Goal: Information Seeking & Learning: Learn about a topic

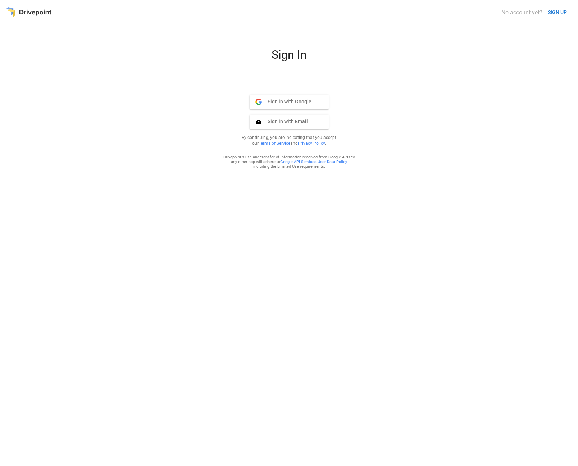
click at [303, 120] on span "Sign in with Email" at bounding box center [285, 121] width 46 height 6
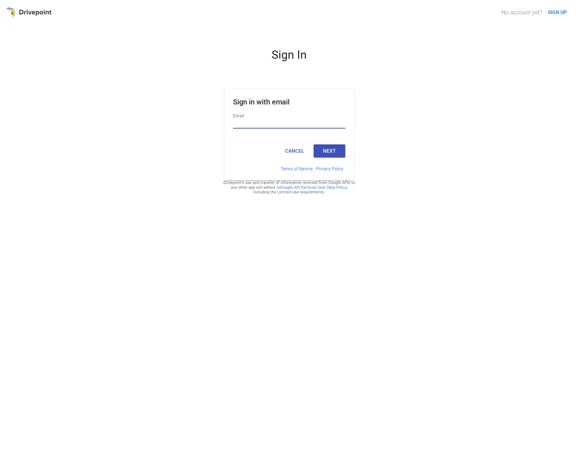
click at [298, 120] on input "Email" at bounding box center [289, 123] width 112 height 9
type input "**********"
click at [330, 147] on button "Next" at bounding box center [330, 150] width 32 height 13
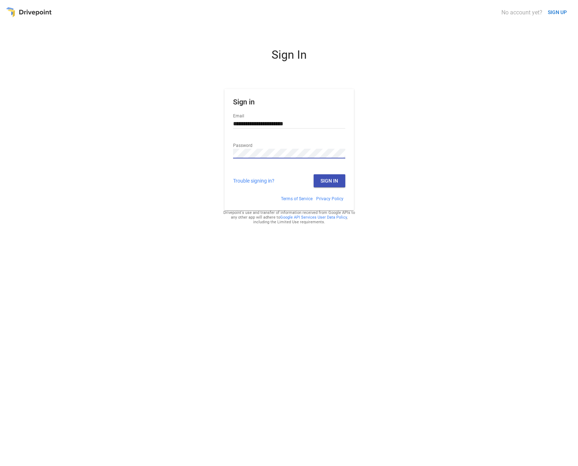
click at [341, 185] on button "Sign In" at bounding box center [330, 180] width 32 height 13
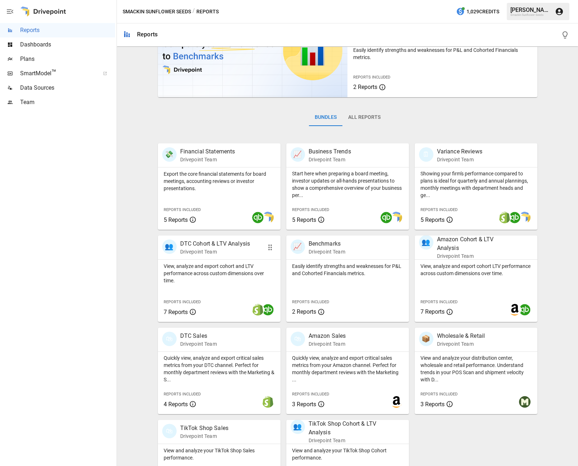
scroll to position [92, 0]
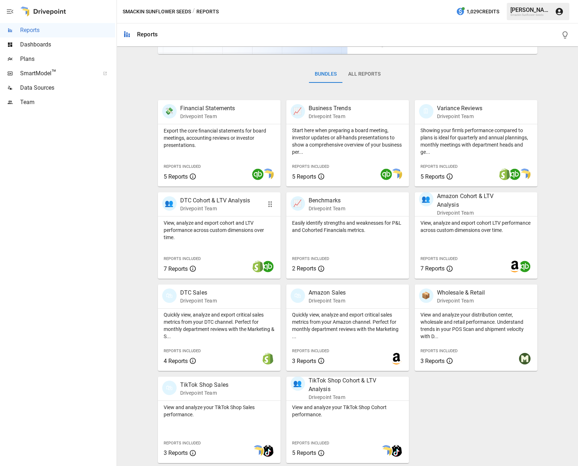
click at [221, 215] on div "👥 DTC Cohort & LTV Analysis Drivepoint Team" at bounding box center [219, 204] width 123 height 24
click at [232, 201] on p "DTC Cohort & LTV Analysis" at bounding box center [215, 200] width 70 height 9
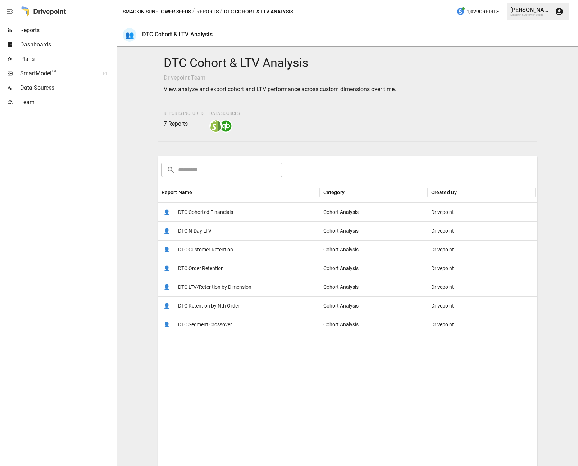
click at [244, 218] on div "👤 DTC Cohorted Financials" at bounding box center [239, 212] width 162 height 19
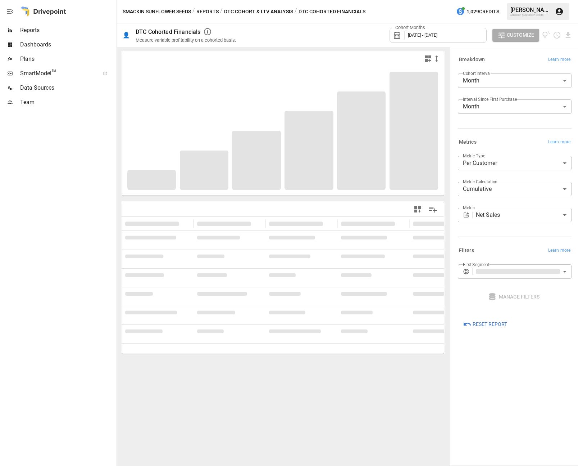
click at [515, 0] on body "**********" at bounding box center [289, 0] width 578 height 0
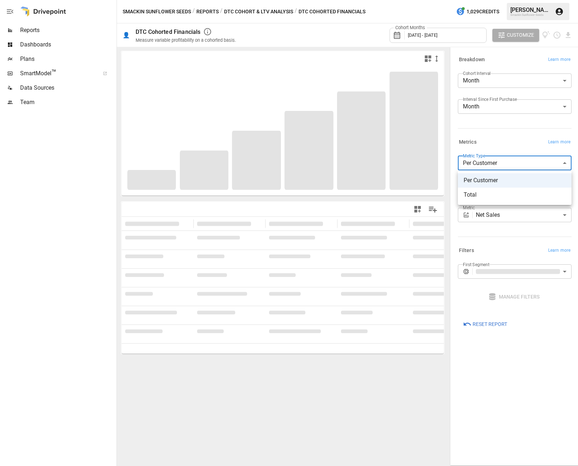
click at [511, 145] on div at bounding box center [289, 233] width 578 height 466
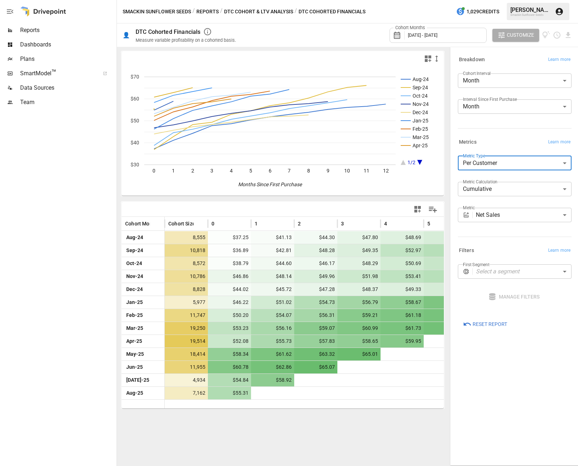
click at [500, 0] on body "Reports Dashboards Plans SmartModel ™ Data Sources Team Smackin Sunflower Seeds…" at bounding box center [289, 0] width 578 height 0
click at [489, 193] on span "Total" at bounding box center [515, 194] width 102 height 9
type input "*****"
click at [491, 0] on body "Reports Dashboards Plans SmartModel ™ Data Sources Team Smackin Sunflower Seeds…" at bounding box center [289, 0] width 578 height 0
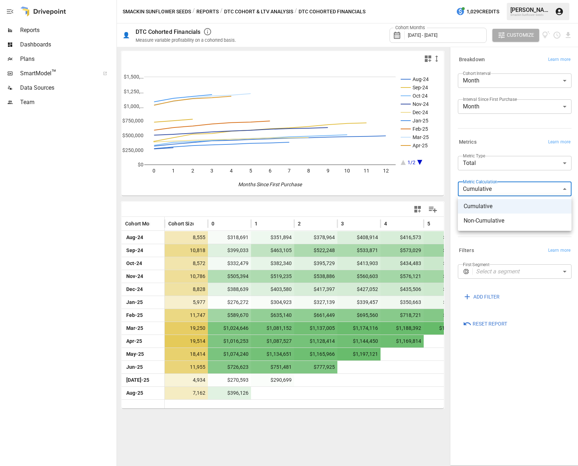
click at [491, 149] on div at bounding box center [289, 233] width 578 height 466
click at [505, 0] on body "Reports Dashboards Plans SmartModel ™ Data Sources Team Smackin Sunflower Seeds…" at bounding box center [289, 0] width 578 height 0
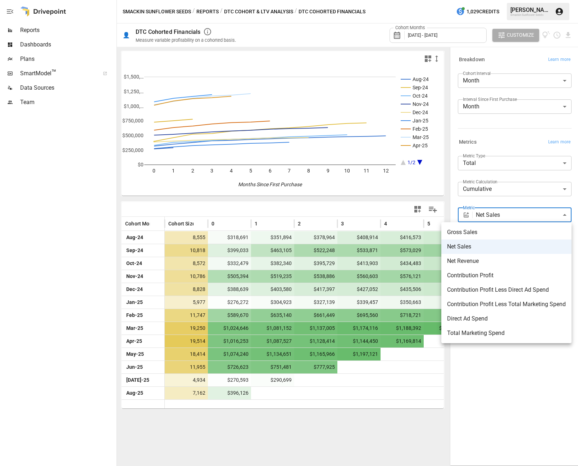
click at [498, 261] on span "Net Revenue" at bounding box center [506, 261] width 119 height 9
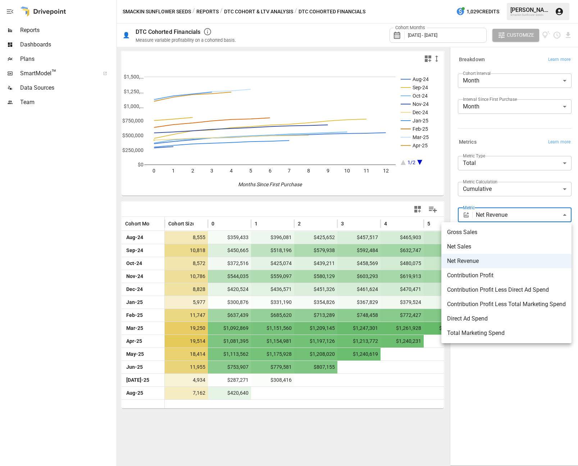
click at [509, 0] on body "Reports Dashboards Plans SmartModel ™ Data Sources Team Smackin Sunflower Seeds…" at bounding box center [289, 0] width 578 height 0
click at [484, 308] on li "Contribution Profit Less Total Marketing Spend" at bounding box center [506, 304] width 130 height 14
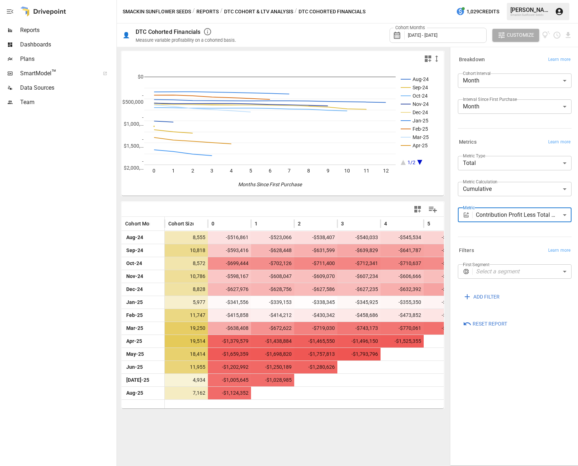
click at [552, 0] on body "Reports Dashboards Plans SmartModel ™ Data Sources Team Smackin Sunflower Seeds…" at bounding box center [289, 0] width 578 height 0
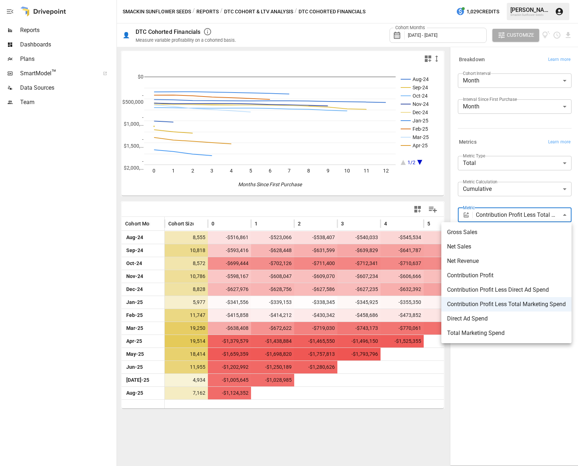
click at [483, 321] on span "Direct Ad Spend" at bounding box center [506, 318] width 119 height 9
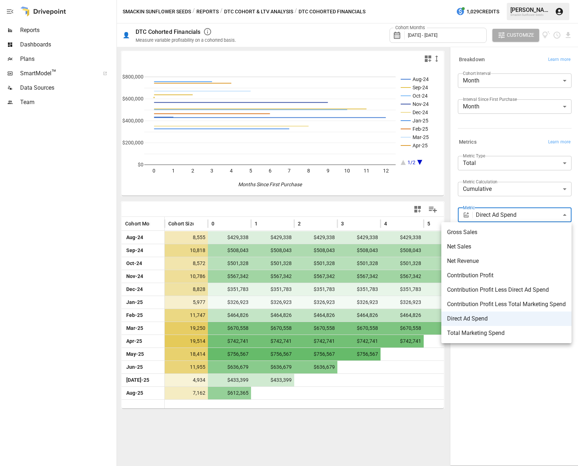
click at [518, 0] on body "Reports Dashboards Plans SmartModel ™ Data Sources Team Smackin Sunflower Seeds…" at bounding box center [289, 0] width 578 height 0
click at [480, 290] on span "Contribution Profit Less Direct Ad Spend" at bounding box center [506, 289] width 119 height 9
type input "**********"
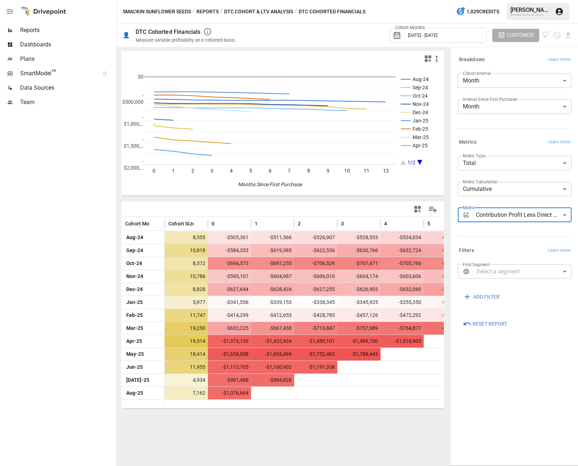
click at [38, 97] on div "Team" at bounding box center [57, 102] width 115 height 14
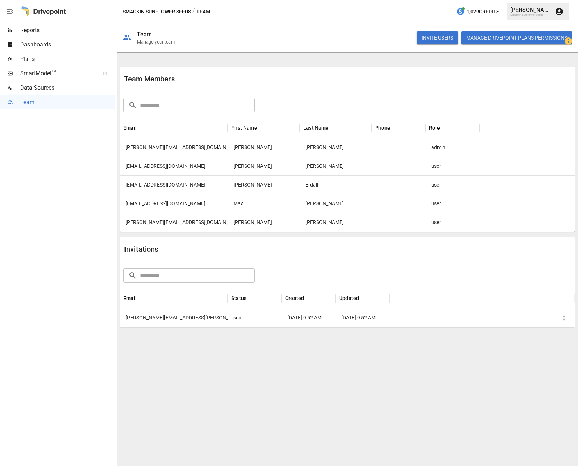
click at [166, 207] on div "[EMAIL_ADDRESS][DOMAIN_NAME]" at bounding box center [174, 203] width 108 height 19
